Goal: Transaction & Acquisition: Purchase product/service

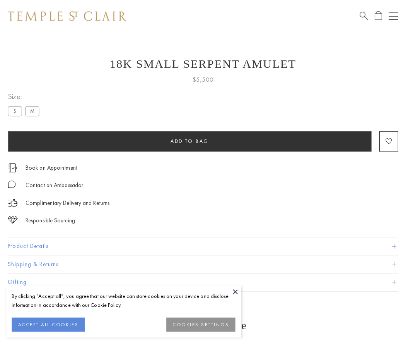
scroll to position [7, 0]
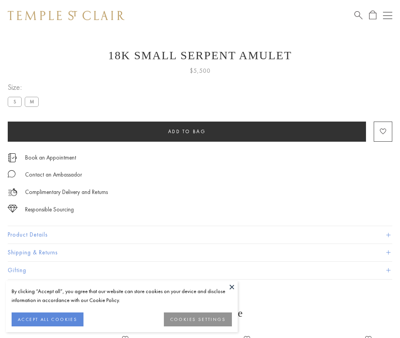
click at [187, 131] on span "Add to bag" at bounding box center [187, 131] width 38 height 7
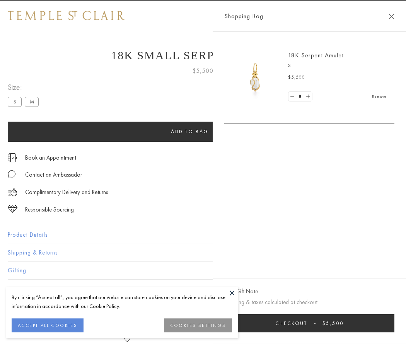
click at [387, 323] on button "Checkout $5,500" at bounding box center [309, 323] width 170 height 18
